Goal: Find specific page/section: Find specific page/section

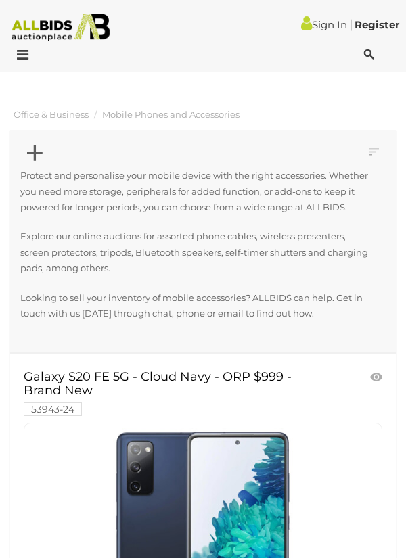
click at [37, 143] on icon at bounding box center [35, 153] width 16 height 26
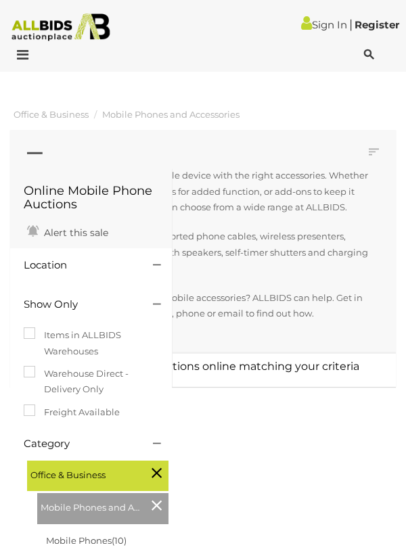
click at [30, 444] on h4 "Category" at bounding box center [78, 443] width 109 height 11
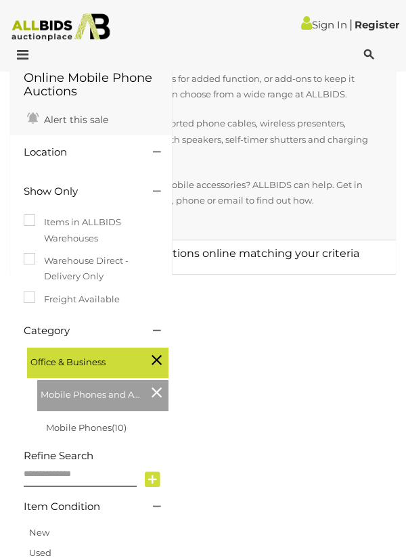
scroll to position [116, 0]
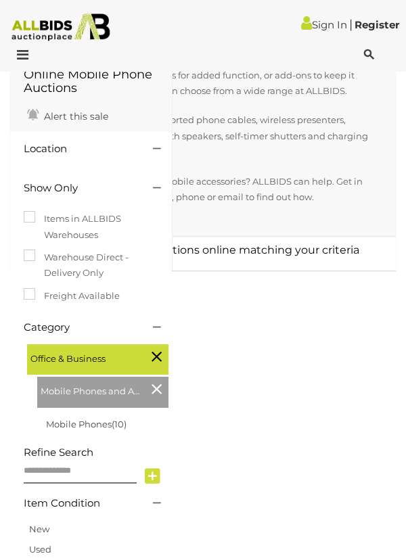
click at [78, 393] on span "Mobile Phones and Accessories" at bounding box center [91, 389] width 101 height 19
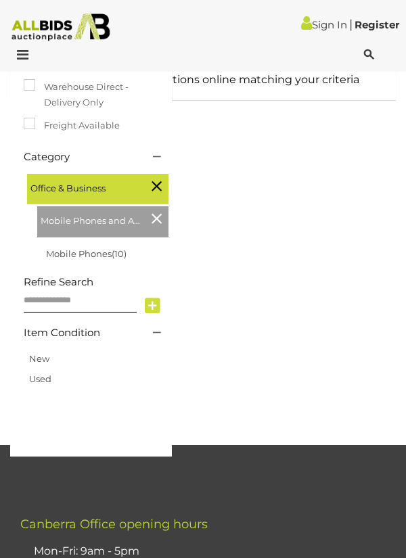
scroll to position [0, 0]
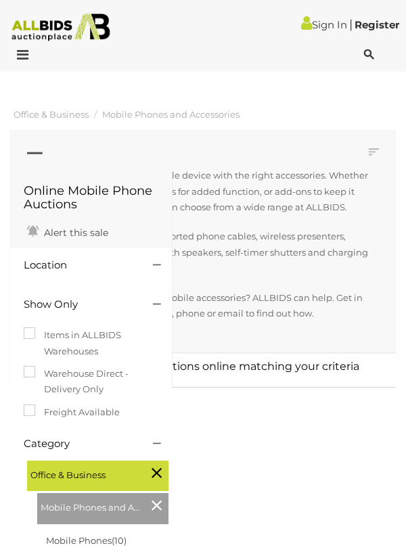
click at [32, 149] on icon at bounding box center [35, 153] width 16 height 26
